Goal: Task Accomplishment & Management: Manage account settings

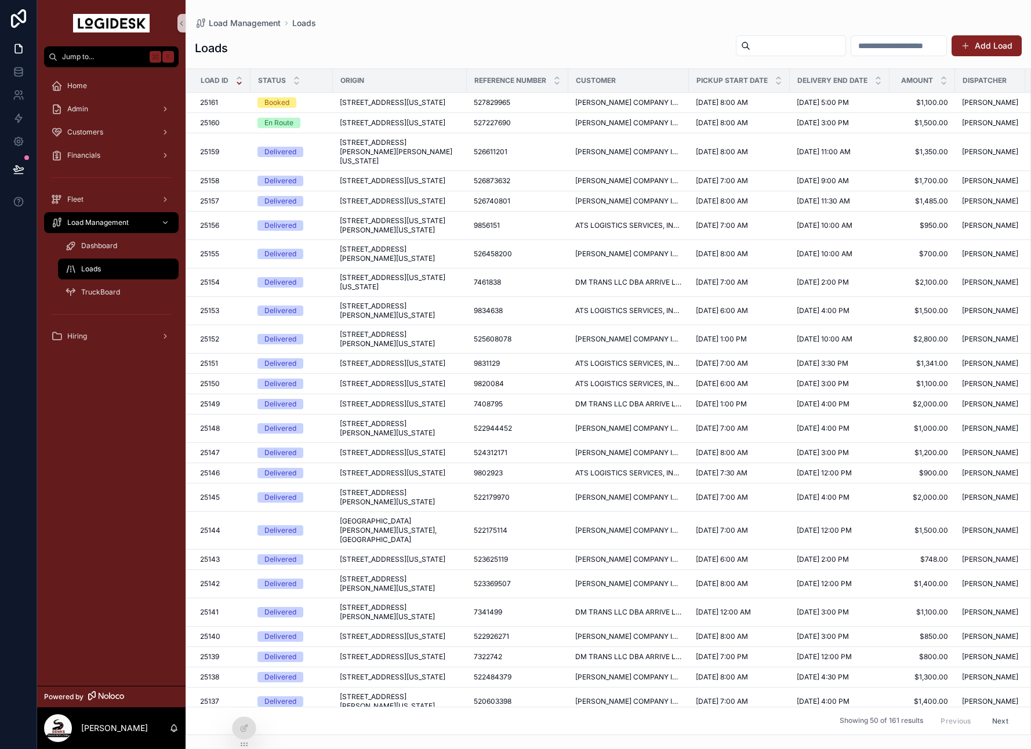
click at [354, 128] on span "[STREET_ADDRESS][US_STATE]" at bounding box center [393, 122] width 106 height 9
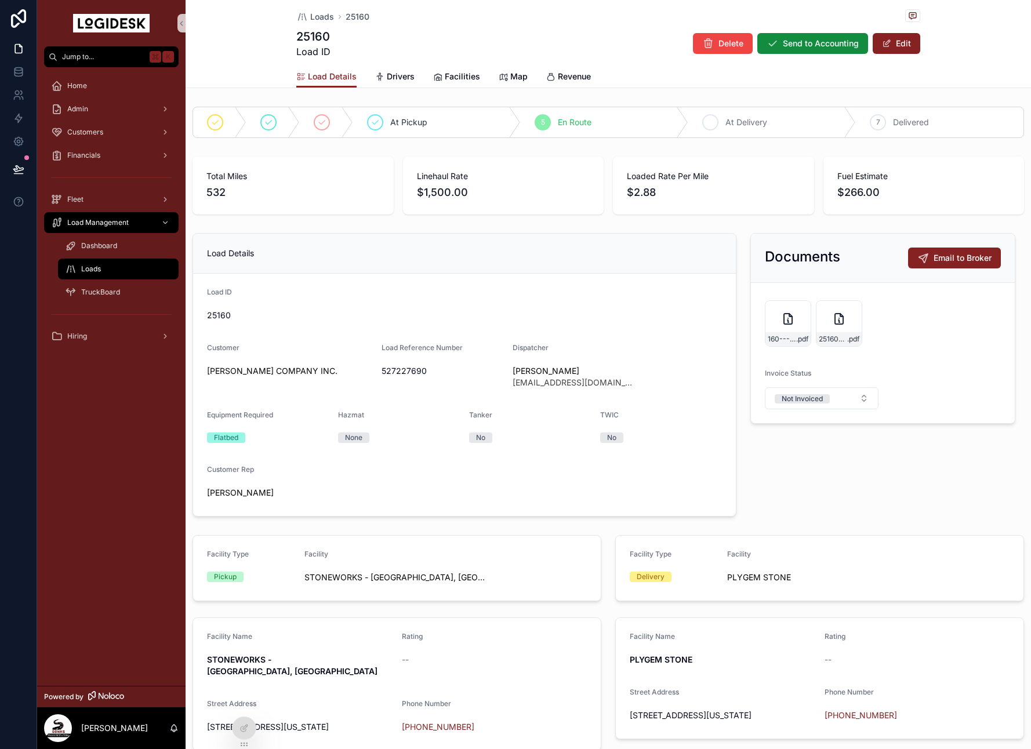
click at [723, 116] on div "6 At Delivery" at bounding box center [772, 122] width 168 height 30
drag, startPoint x: 879, startPoint y: 45, endPoint x: 982, endPoint y: 157, distance: 151.5
click at [879, 45] on button "Edit" at bounding box center [897, 43] width 48 height 21
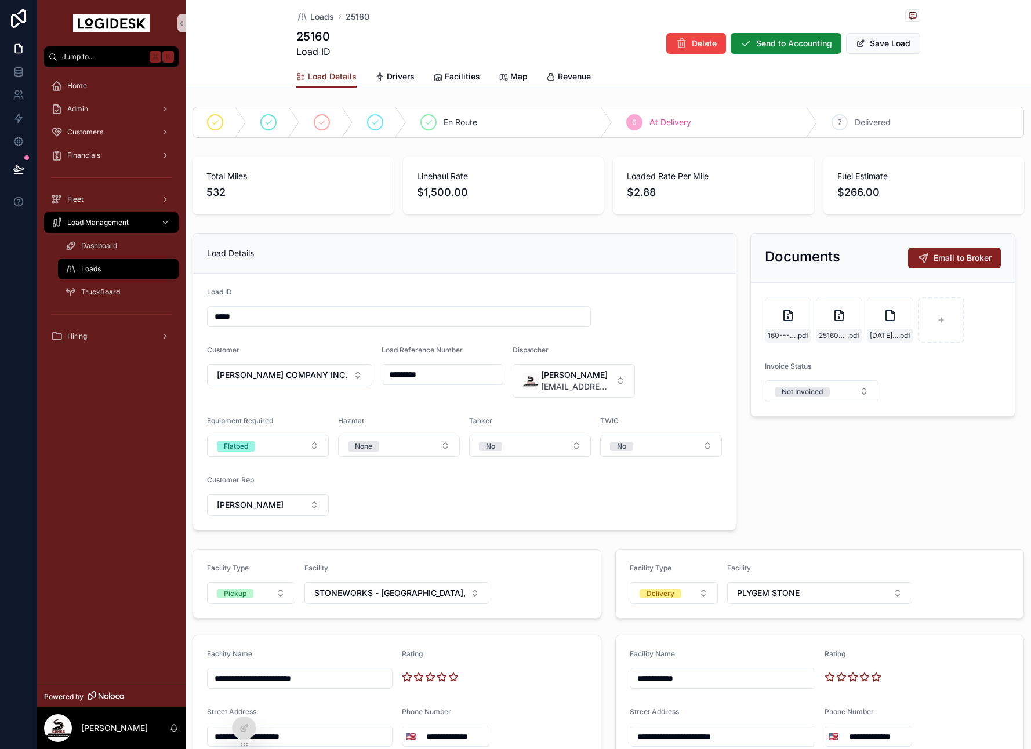
click at [871, 43] on button "Save Load" at bounding box center [883, 43] width 74 height 21
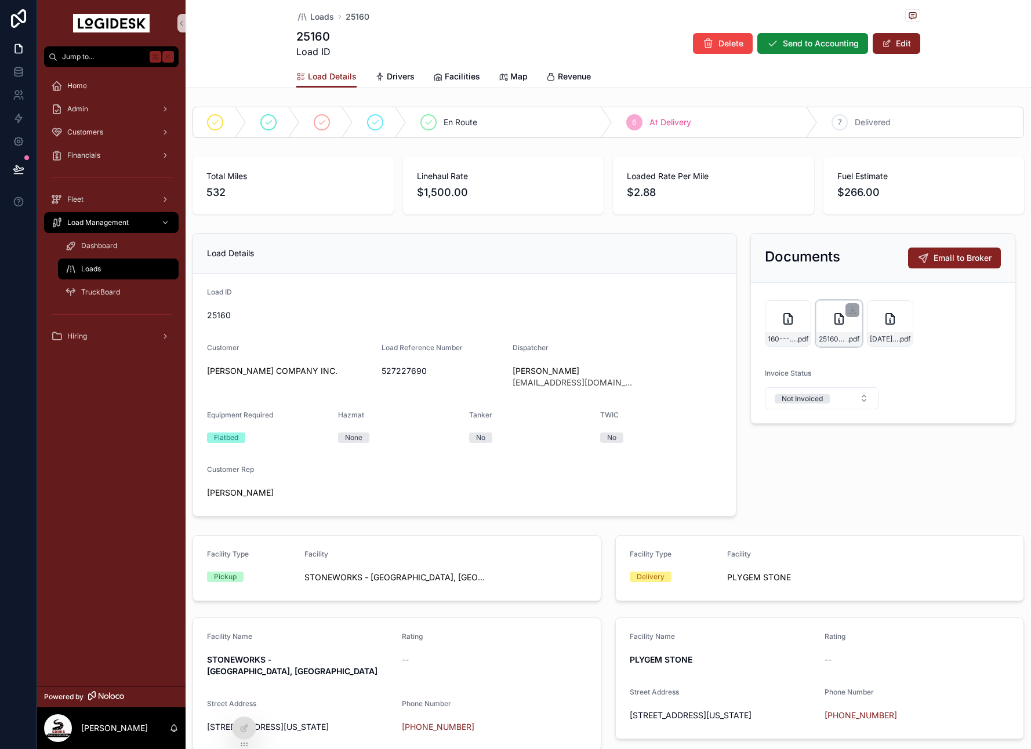
click at [829, 324] on div "25160-SONKS-Carrier-Invoice---CHR-Load-527227690 .pdf" at bounding box center [839, 323] width 46 height 46
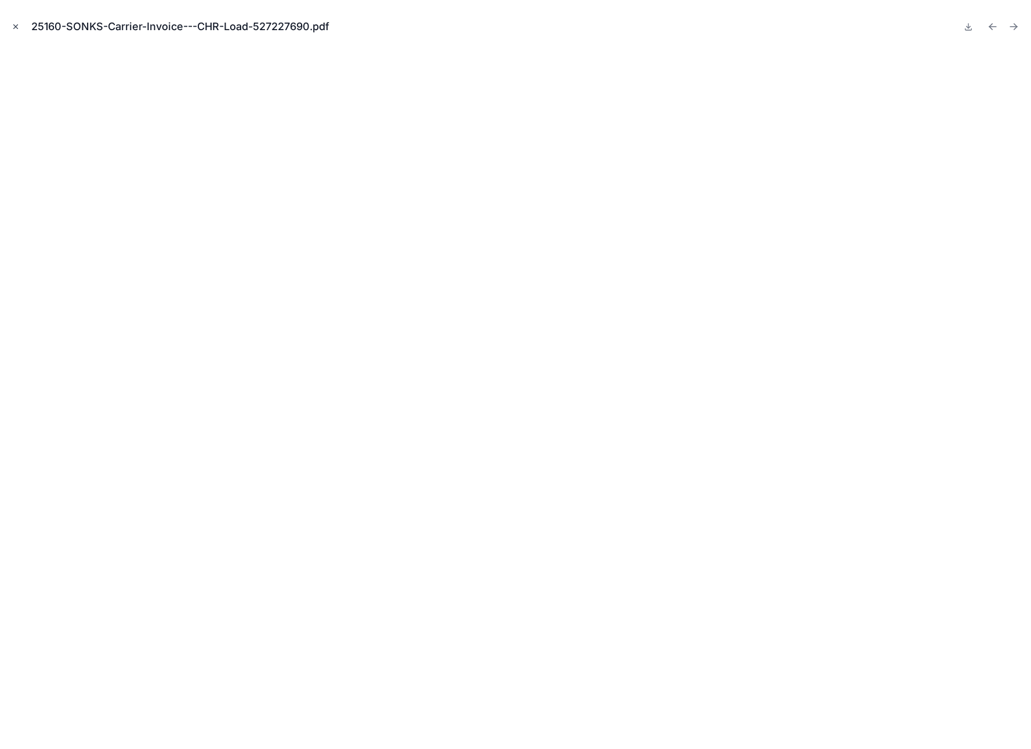
click at [14, 23] on icon "Close modal" at bounding box center [16, 27] width 8 height 8
